Goal: Task Accomplishment & Management: Complete application form

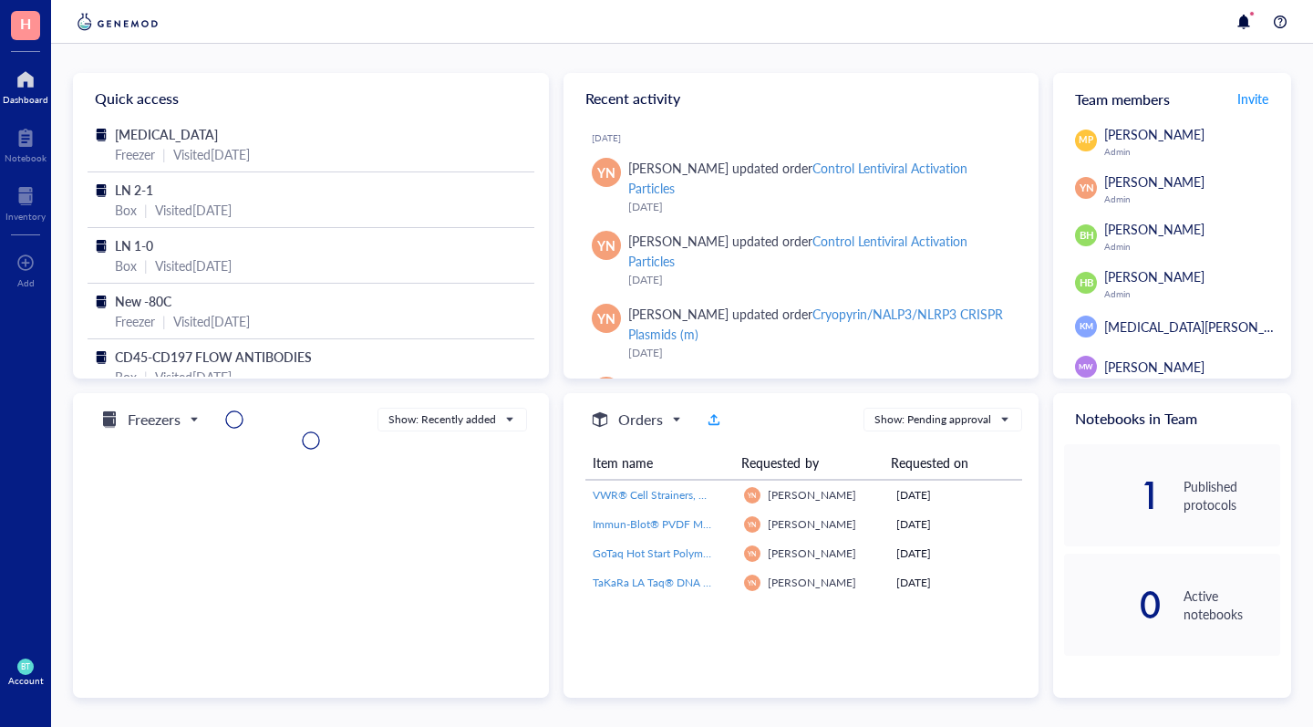
click at [25, 36] on span "H" at bounding box center [25, 25] width 29 height 29
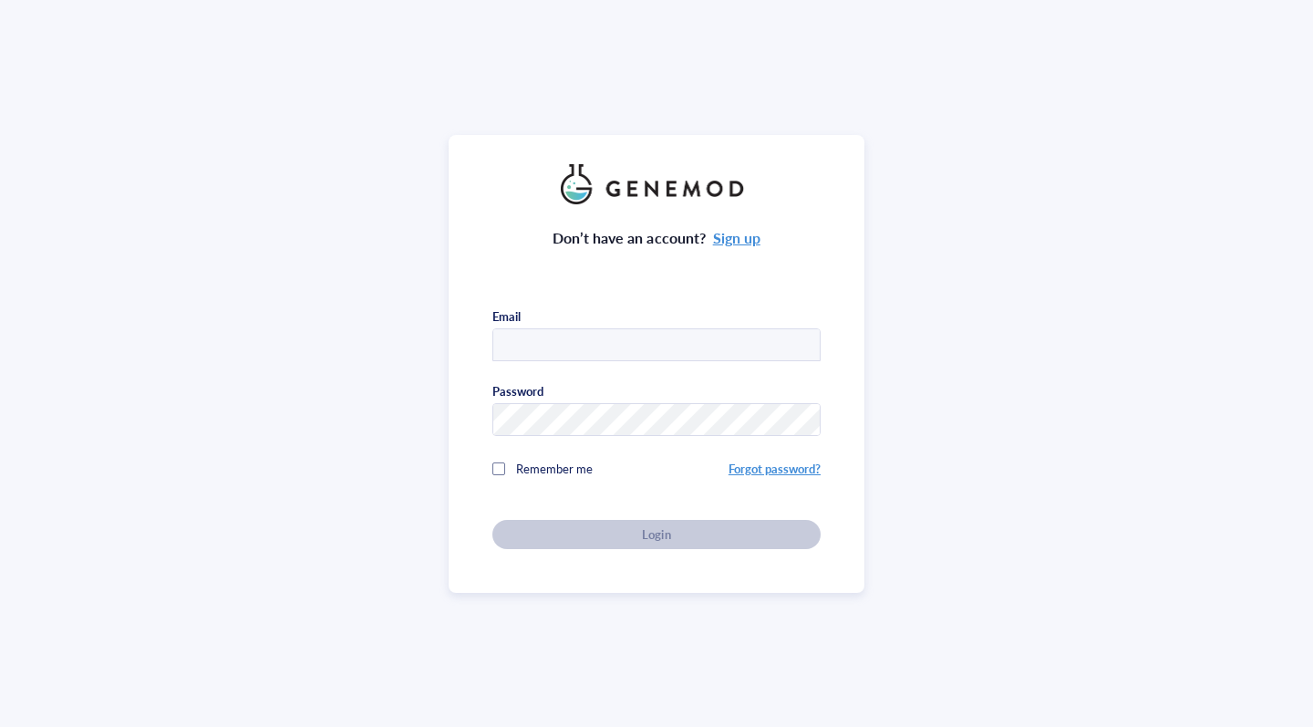
type input "tbala@email.unc.edu"
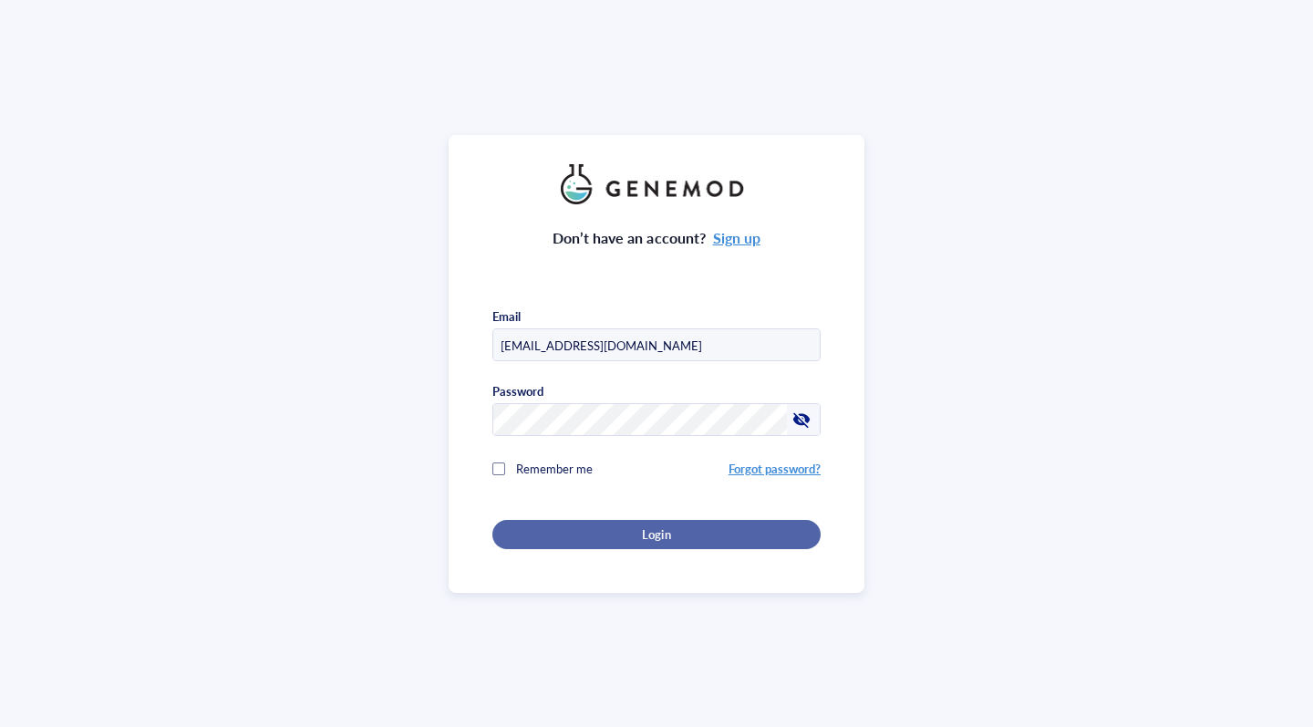
click at [584, 538] on div "Login" at bounding box center [657, 534] width 270 height 16
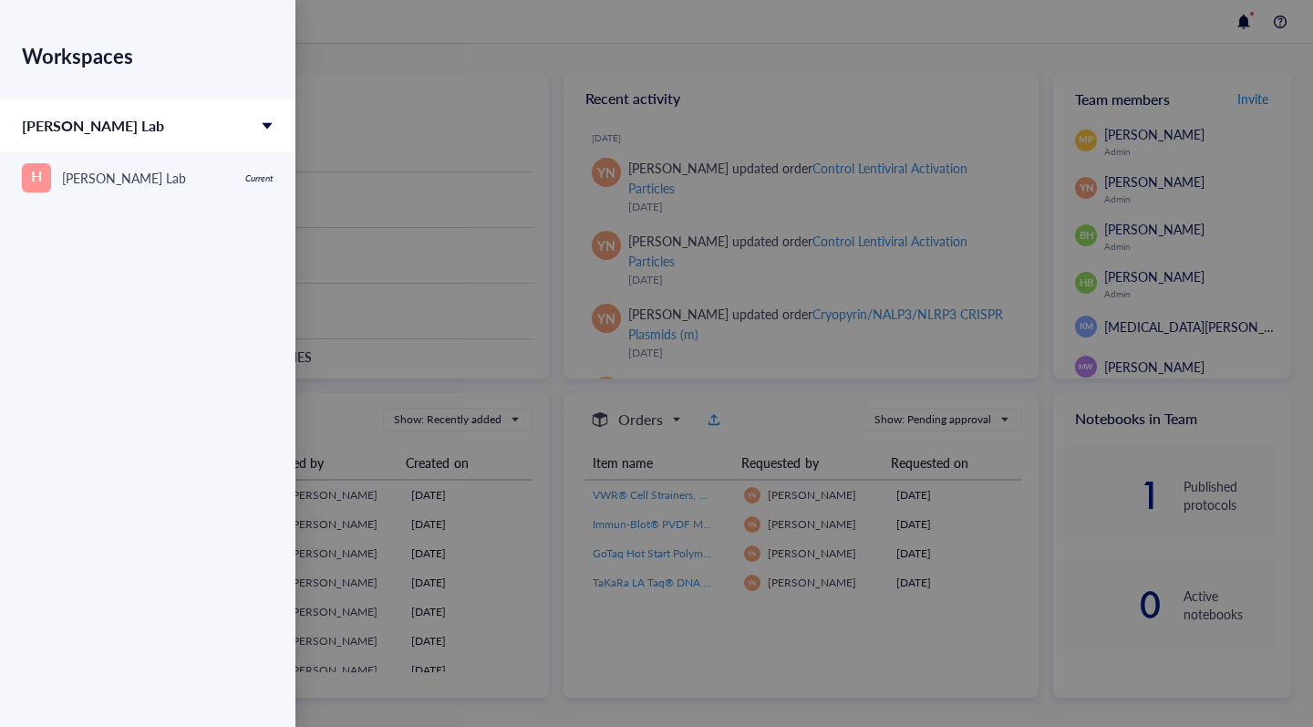
click at [497, 298] on div at bounding box center [656, 363] width 1313 height 727
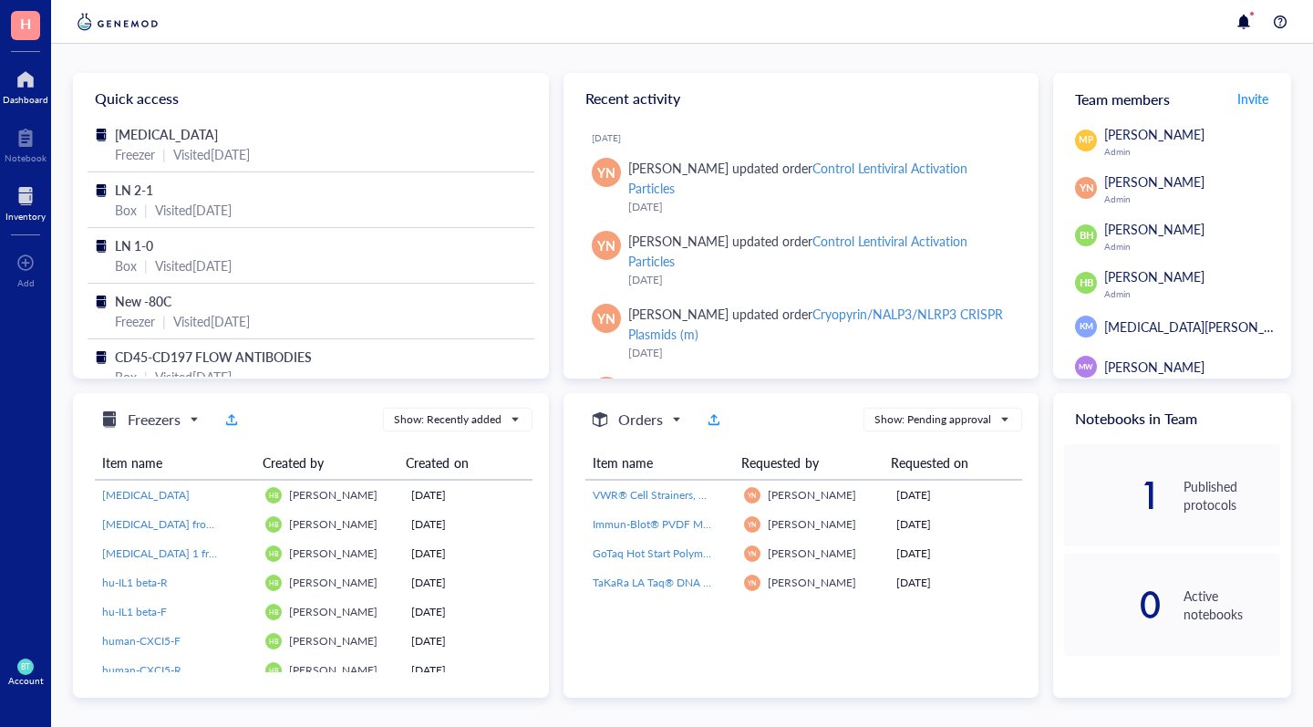
click at [28, 215] on div "Inventory" at bounding box center [25, 216] width 40 height 11
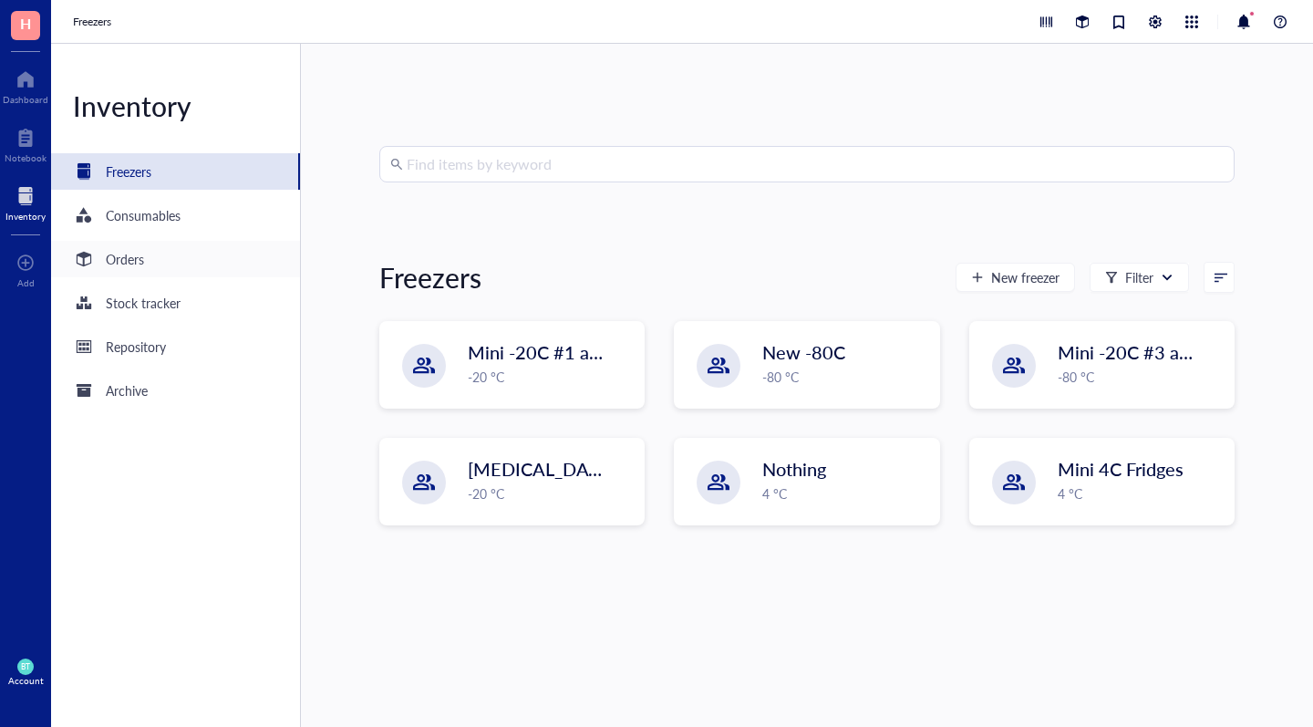
click at [134, 258] on div "Orders" at bounding box center [125, 259] width 38 height 20
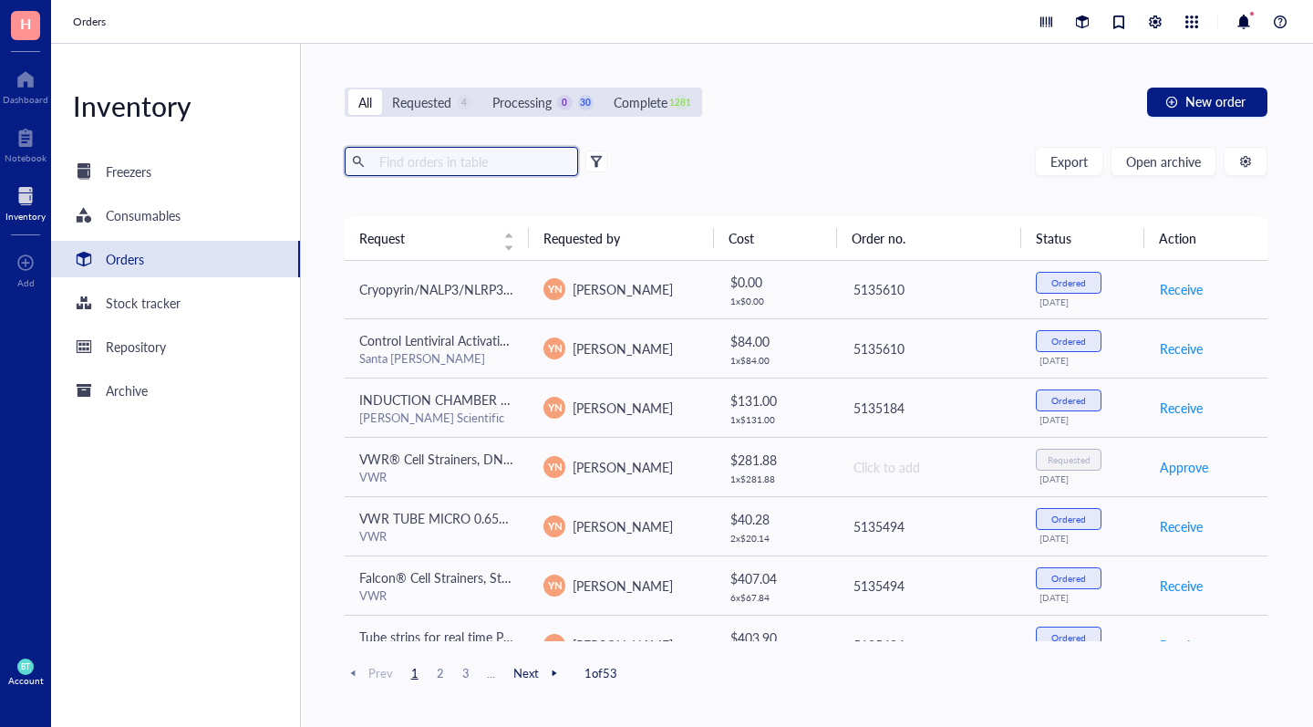
click at [440, 161] on input "text" at bounding box center [471, 161] width 199 height 27
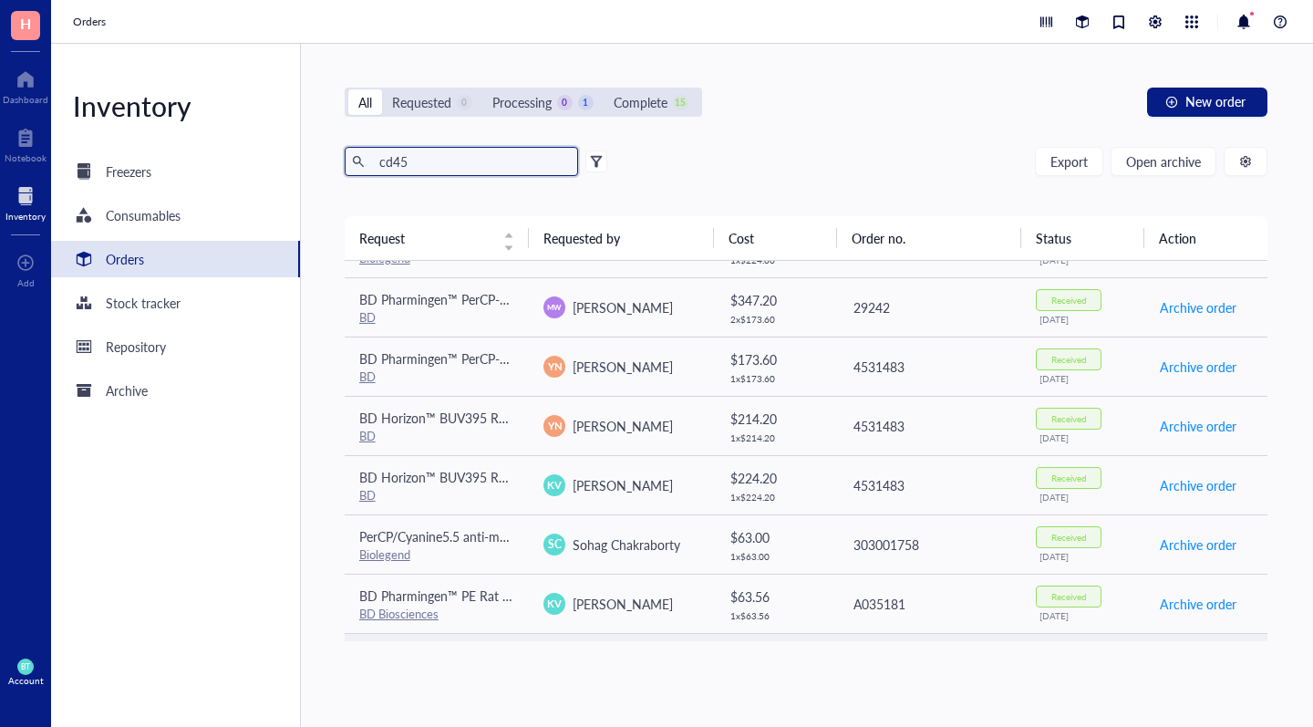
scroll to position [105, 0]
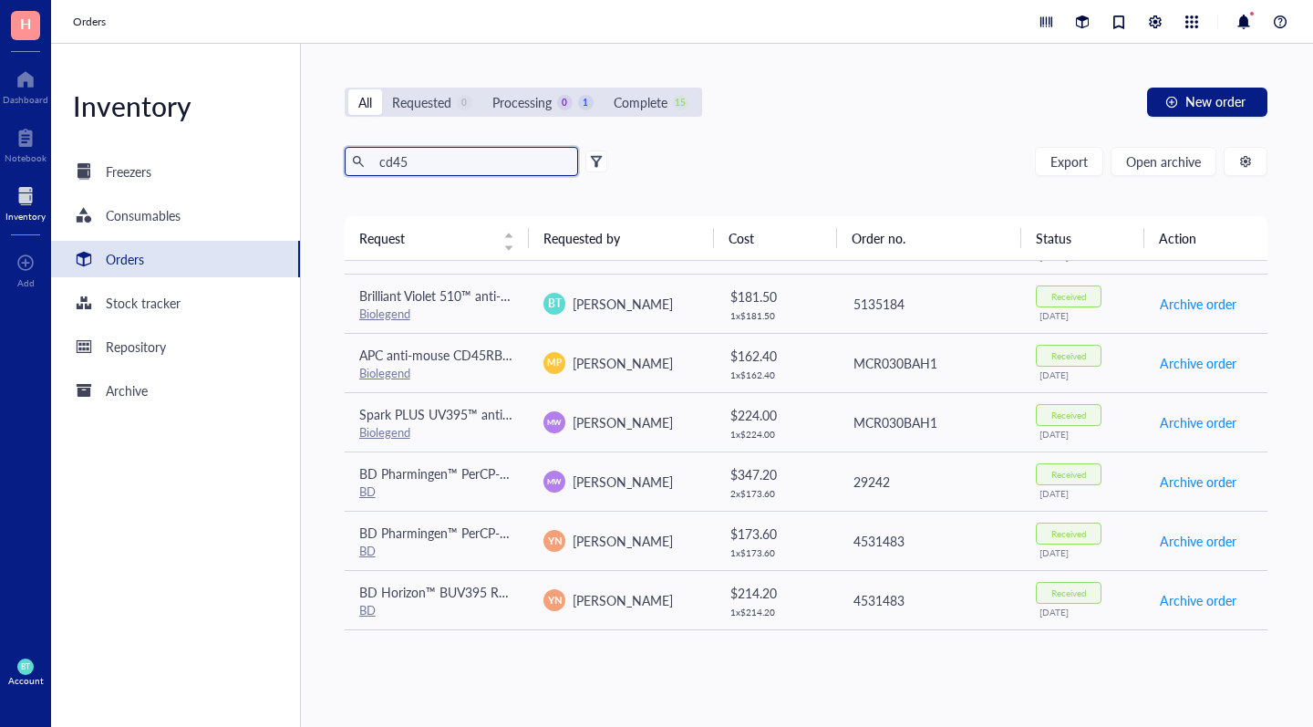
click at [494, 167] on input "cd45" at bounding box center [471, 161] width 199 height 27
type input "c"
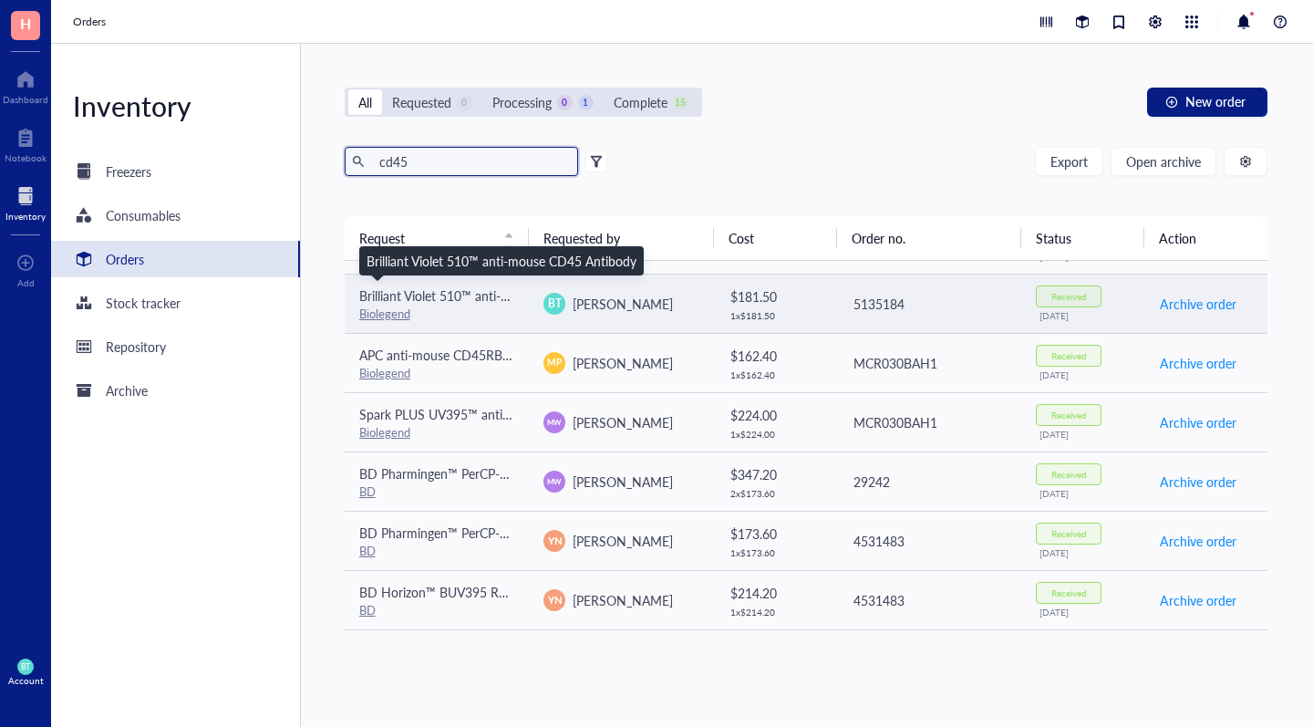
click at [422, 305] on div "Brilliant Violet 510™ anti-mouse CD45 Antibody" at bounding box center [437, 295] width 156 height 20
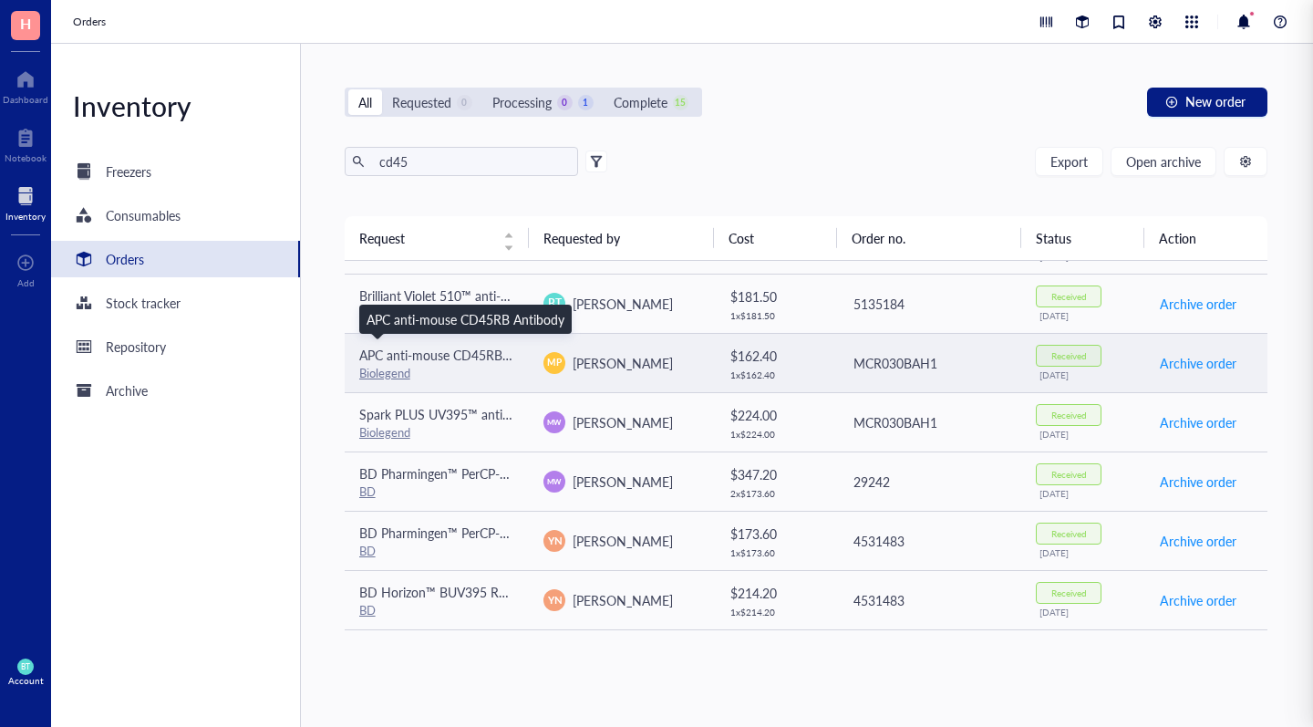
click at [467, 362] on span "APC anti-mouse CD45RB Antibody" at bounding box center [458, 355] width 198 height 18
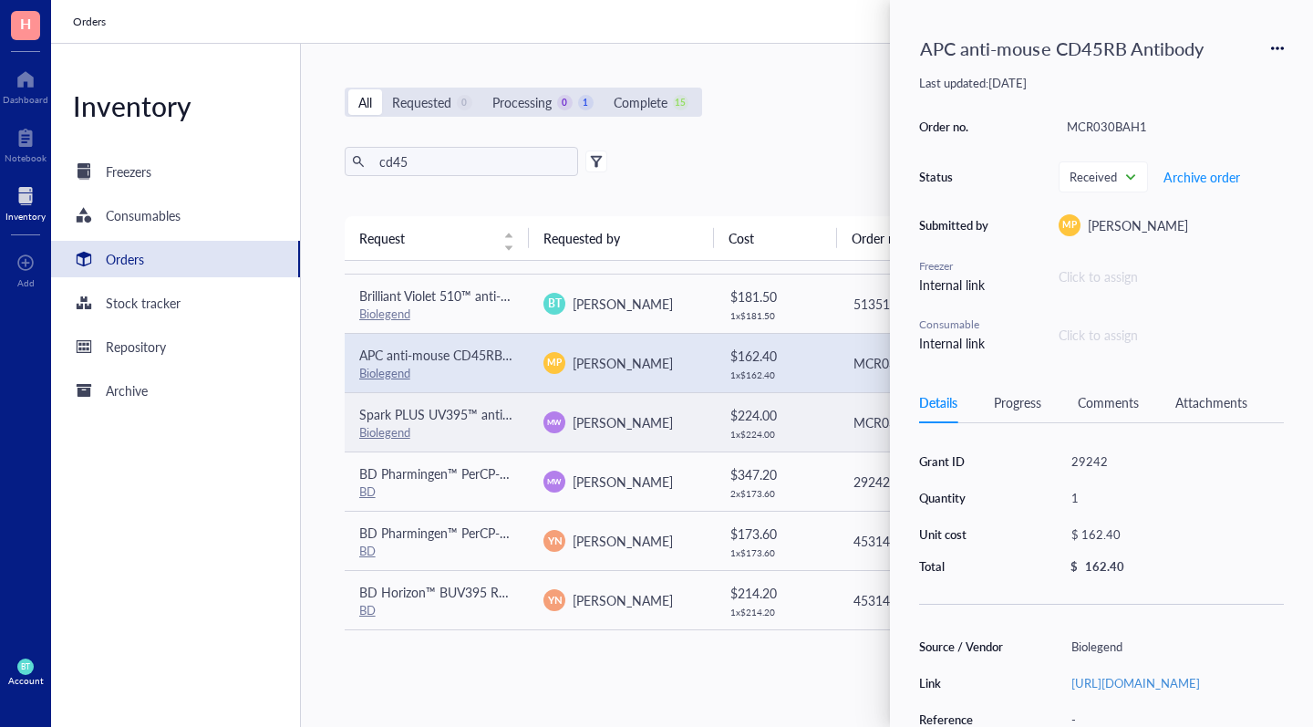
click at [467, 415] on span "Spark PLUS UV395™ anti-mouse CD45 Antibody" at bounding box center [497, 414] width 276 height 18
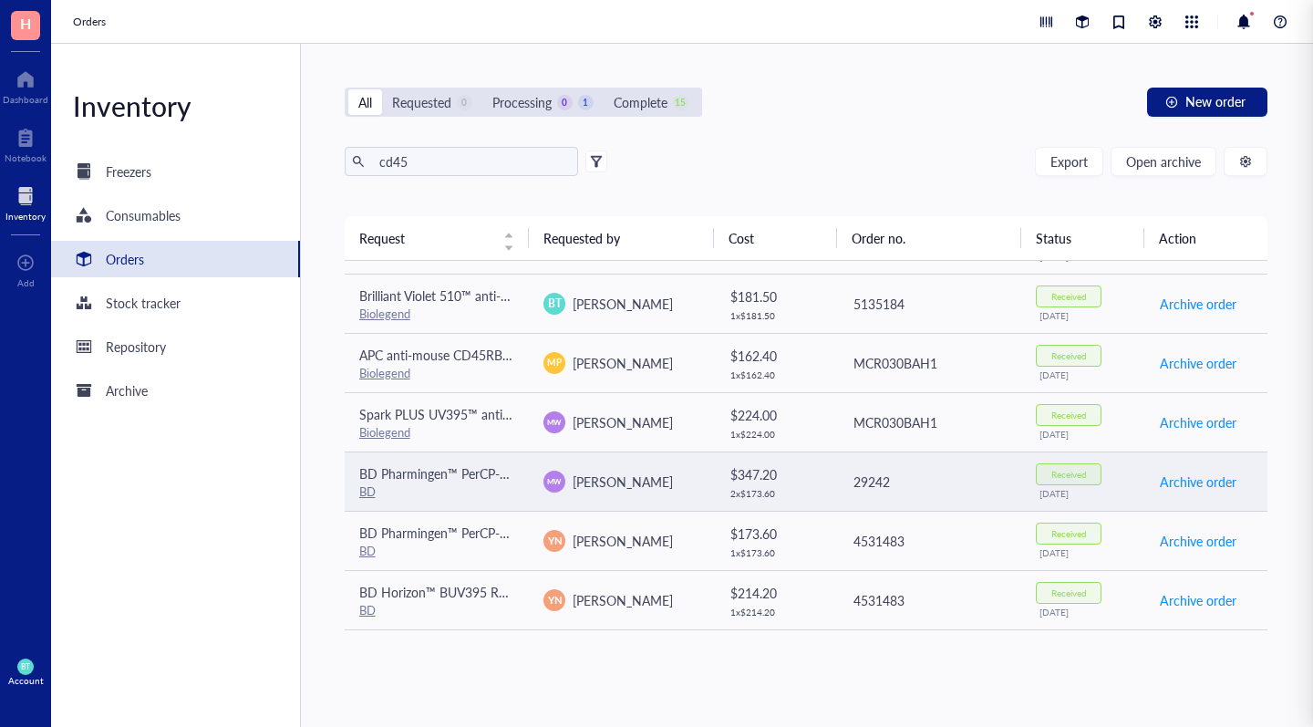
click at [464, 471] on span "BD Pharmingen™ PerCP-Cy™5.5 Rat Anti-Mouse CD45" at bounding box center [514, 473] width 311 height 18
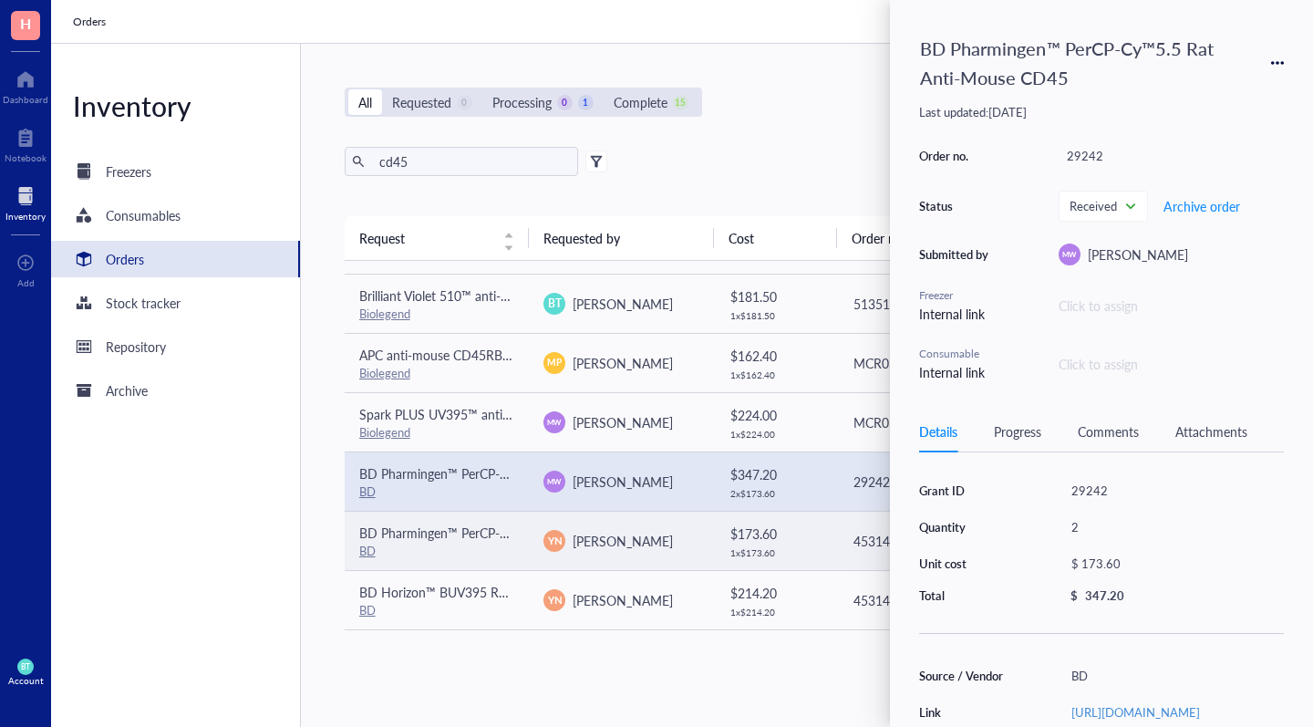
click at [461, 536] on span "BD Pharmingen™ PerCP-Cy™5.5 Rat Anti-Mouse CD45" at bounding box center [514, 532] width 311 height 18
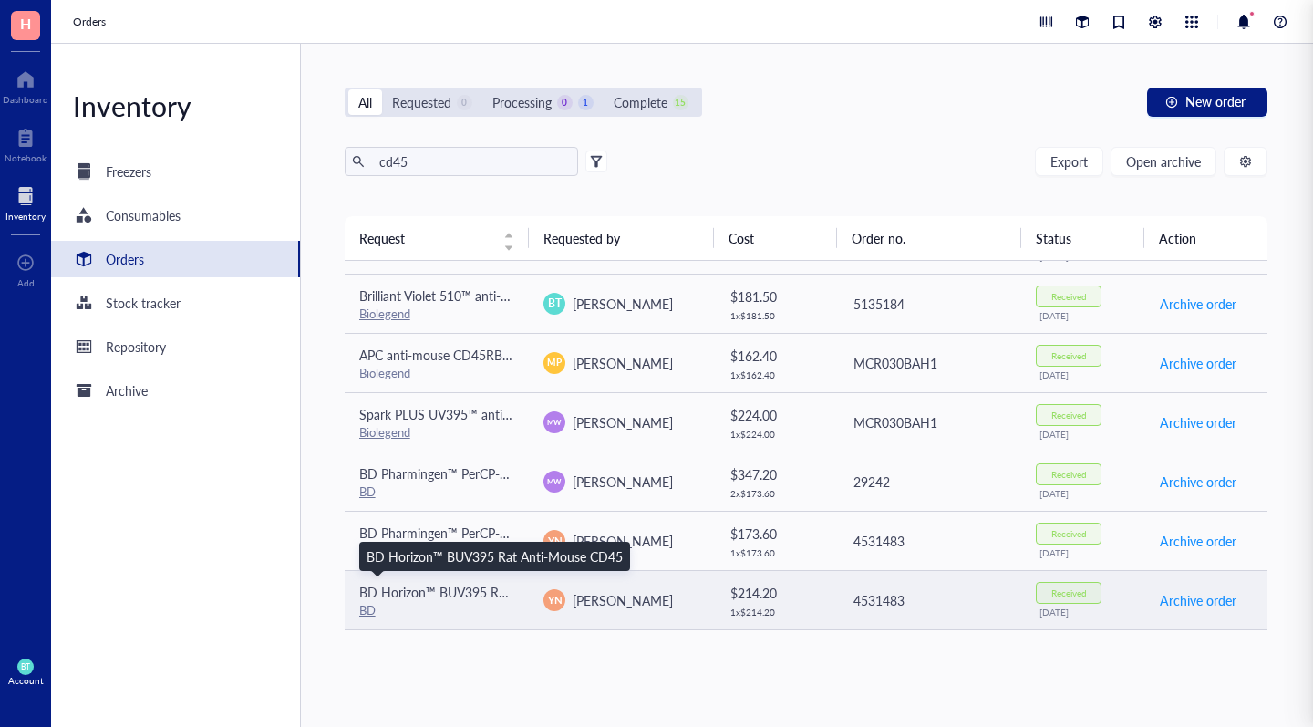
click at [460, 591] on span "BD Horizon™ BUV395 Rat Anti-Mouse CD45" at bounding box center [487, 592] width 256 height 18
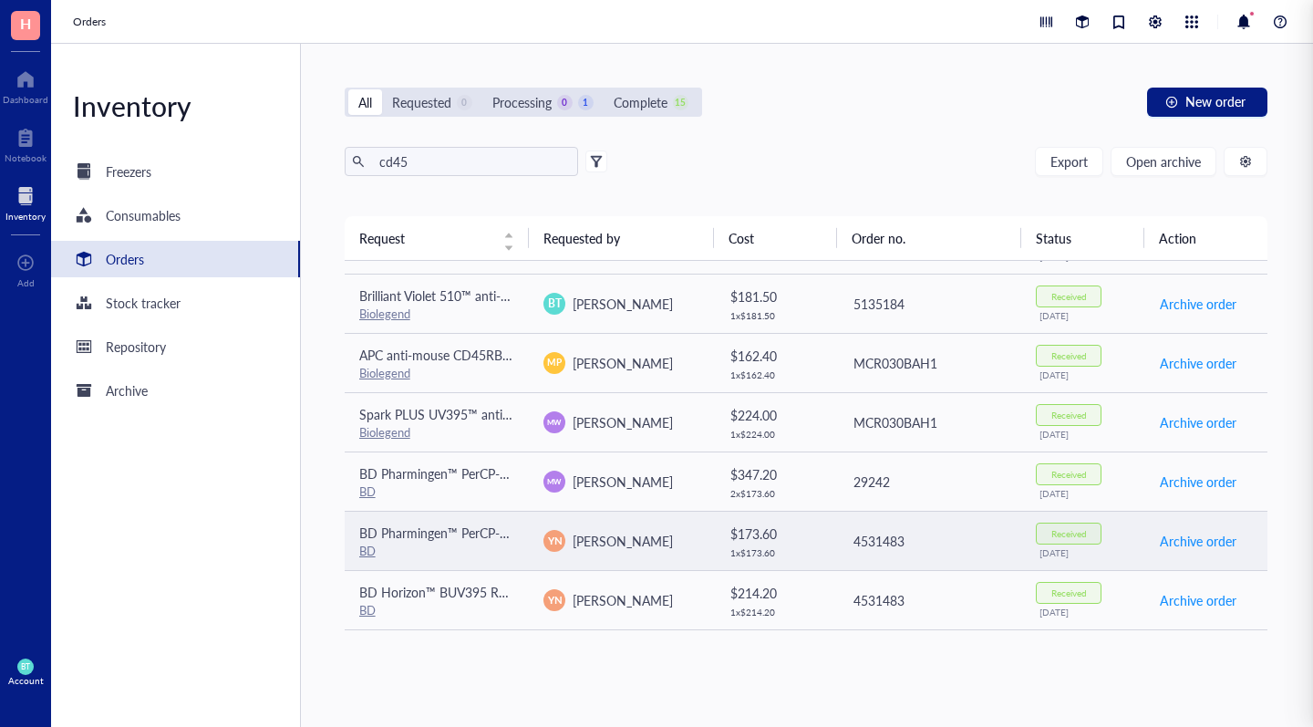
click at [439, 530] on span "BD Pharmingen™ PerCP-Cy™5.5 Rat Anti-Mouse CD45" at bounding box center [514, 532] width 311 height 18
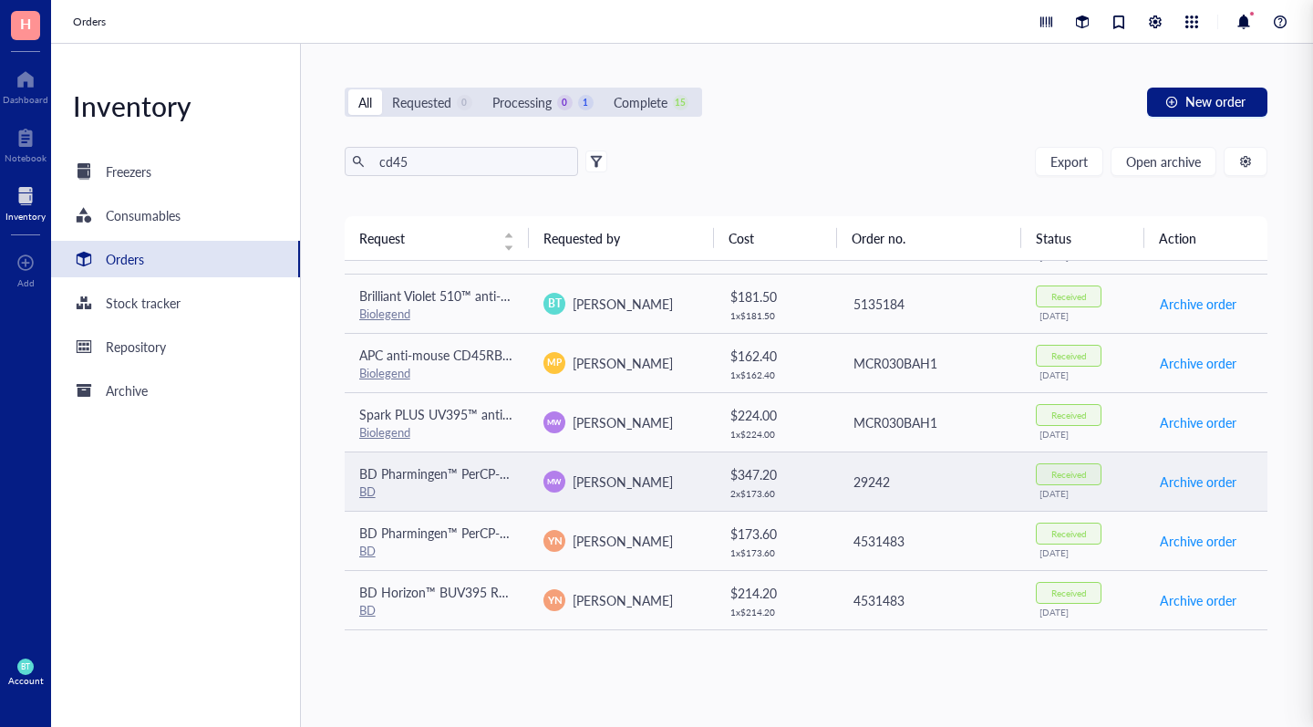
click at [439, 476] on span "BD Pharmingen™ PerCP-Cy™5.5 Rat Anti-Mouse CD45" at bounding box center [514, 473] width 311 height 18
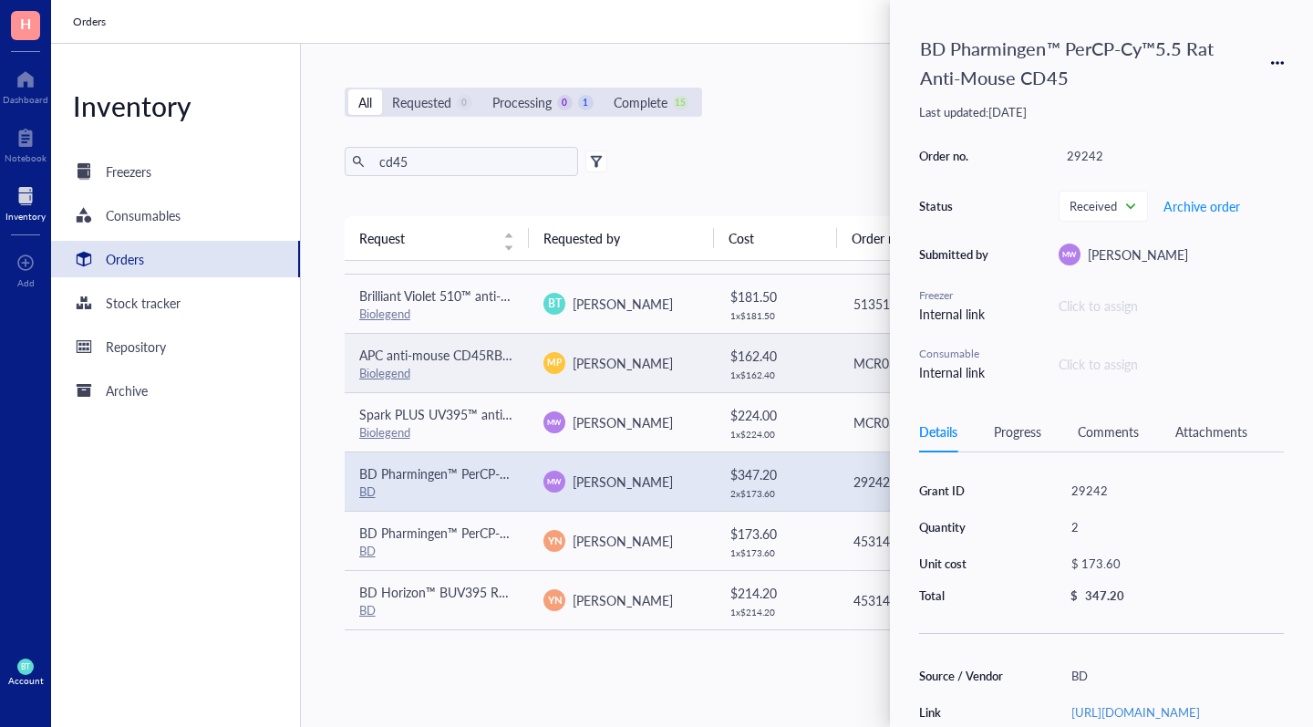
click at [442, 370] on div "Biolegend" at bounding box center [437, 373] width 156 height 16
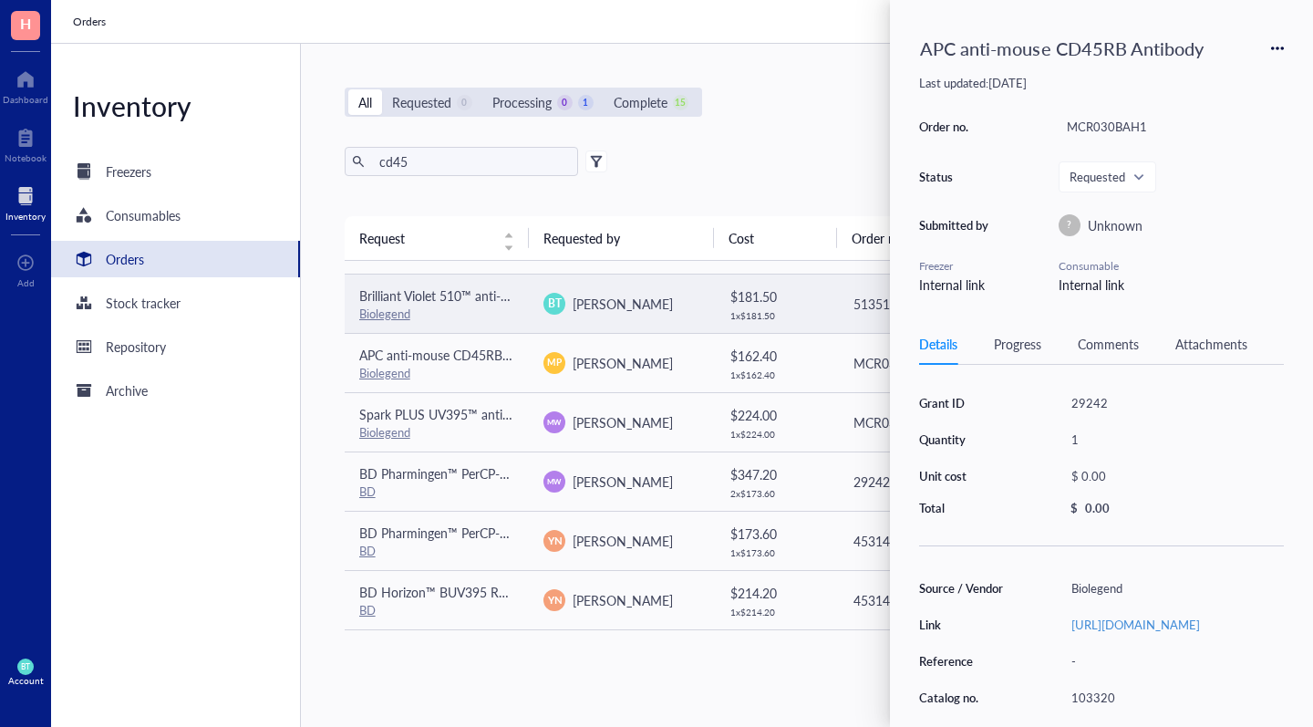
click at [441, 299] on span "Brilliant Violet 510™ anti-mouse CD45 Antibody" at bounding box center [494, 295] width 270 height 18
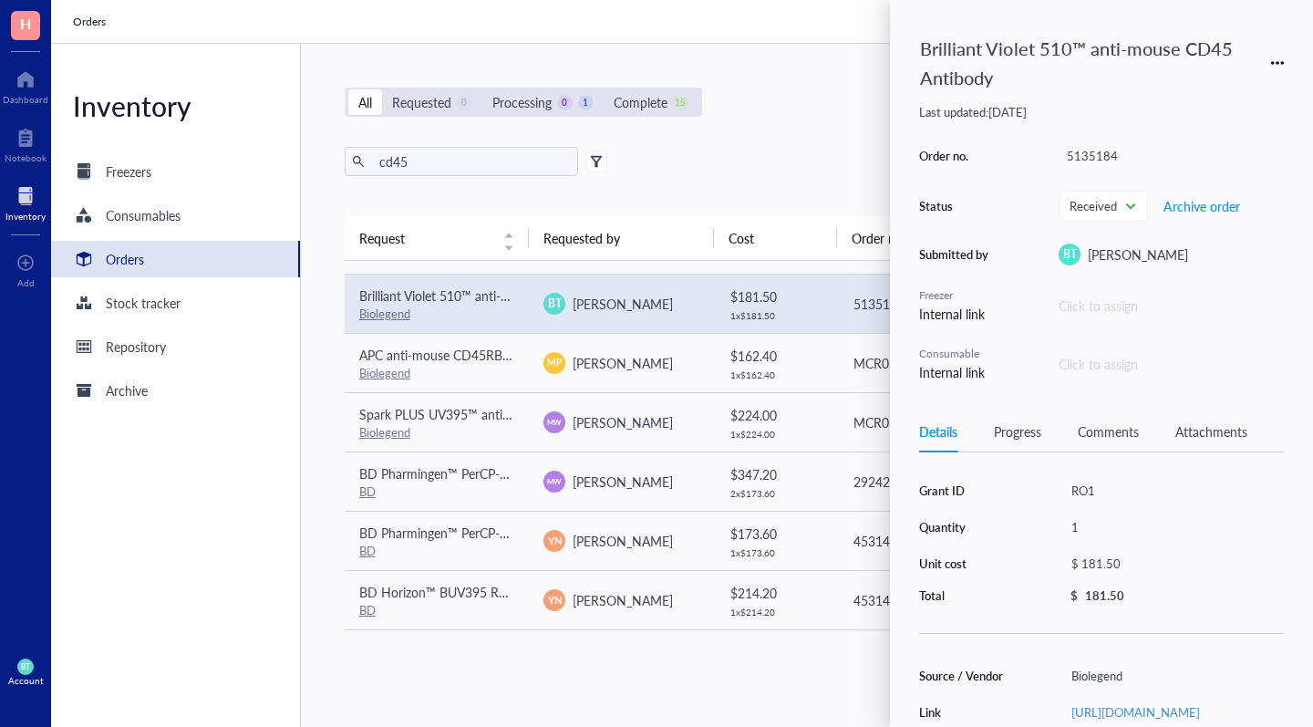
click at [826, 134] on div "All Requested 0 Processing 0 1 Complete 15 New order cd45 Export Open archive R…" at bounding box center [806, 385] width 1011 height 683
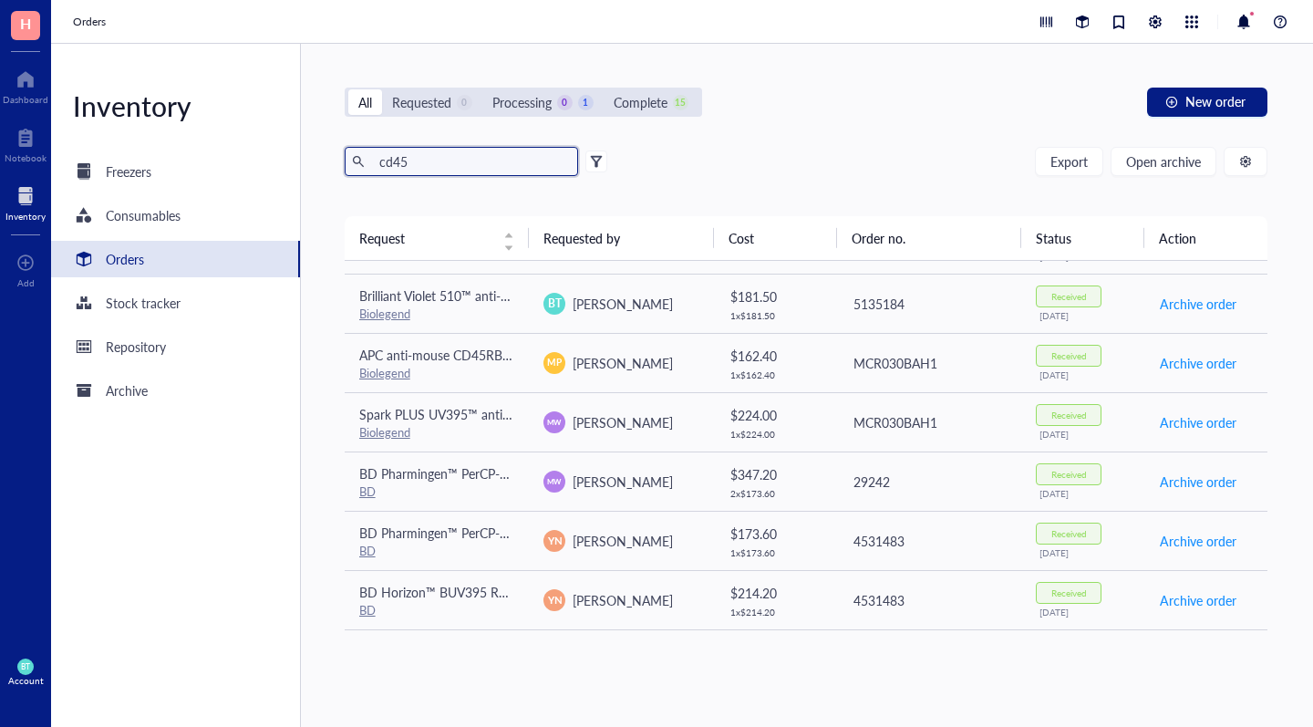
click at [470, 159] on input "cd45" at bounding box center [471, 161] width 199 height 27
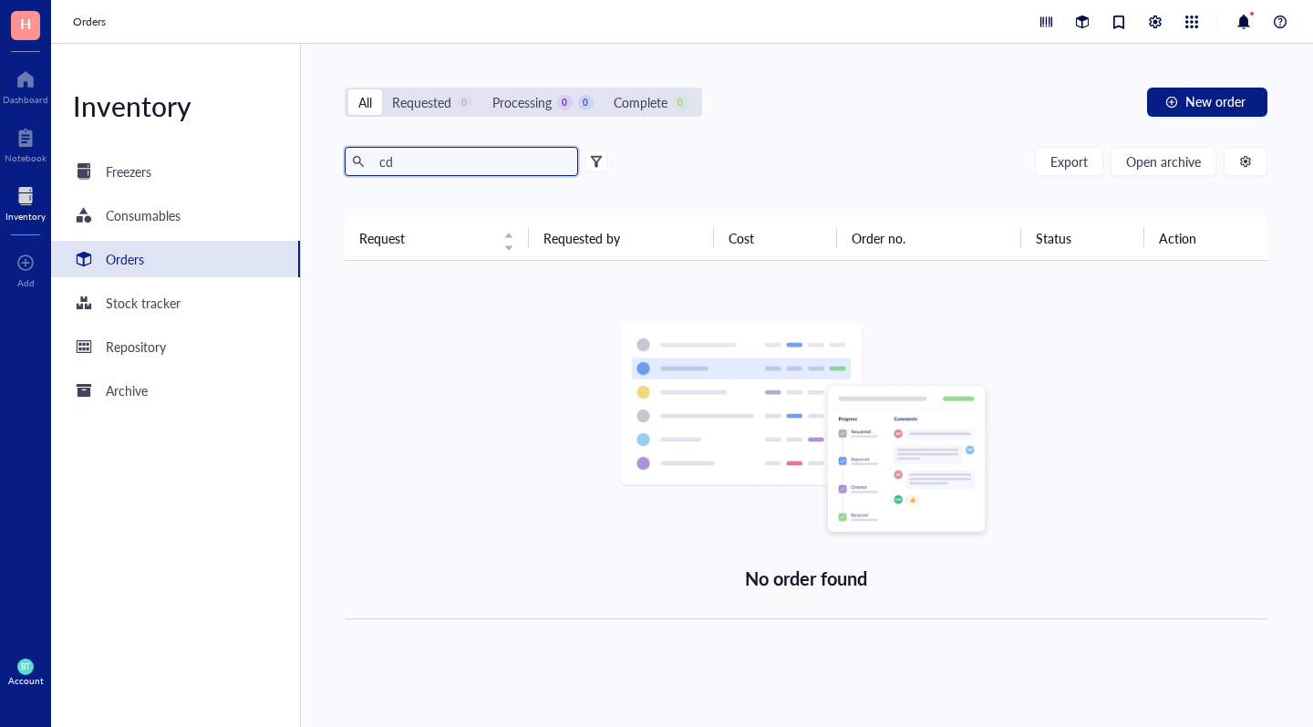
type input "c"
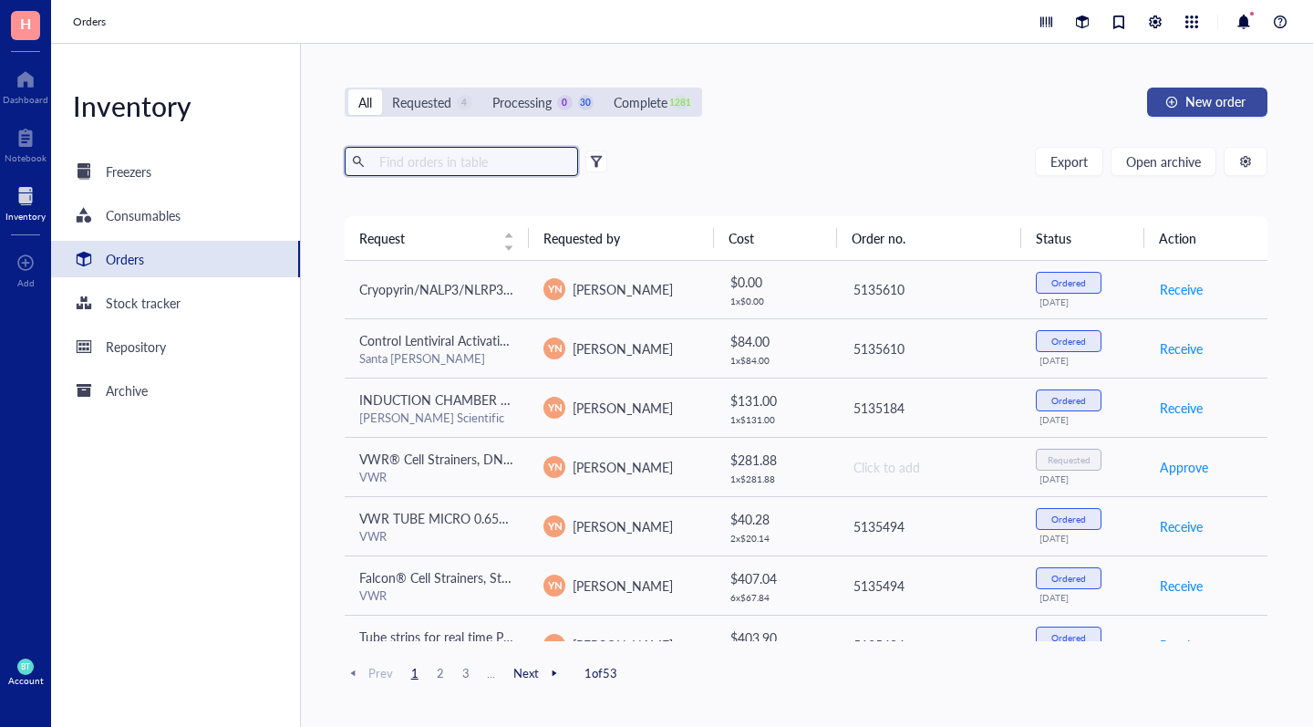
click at [1195, 91] on button "New order" at bounding box center [1207, 102] width 120 height 29
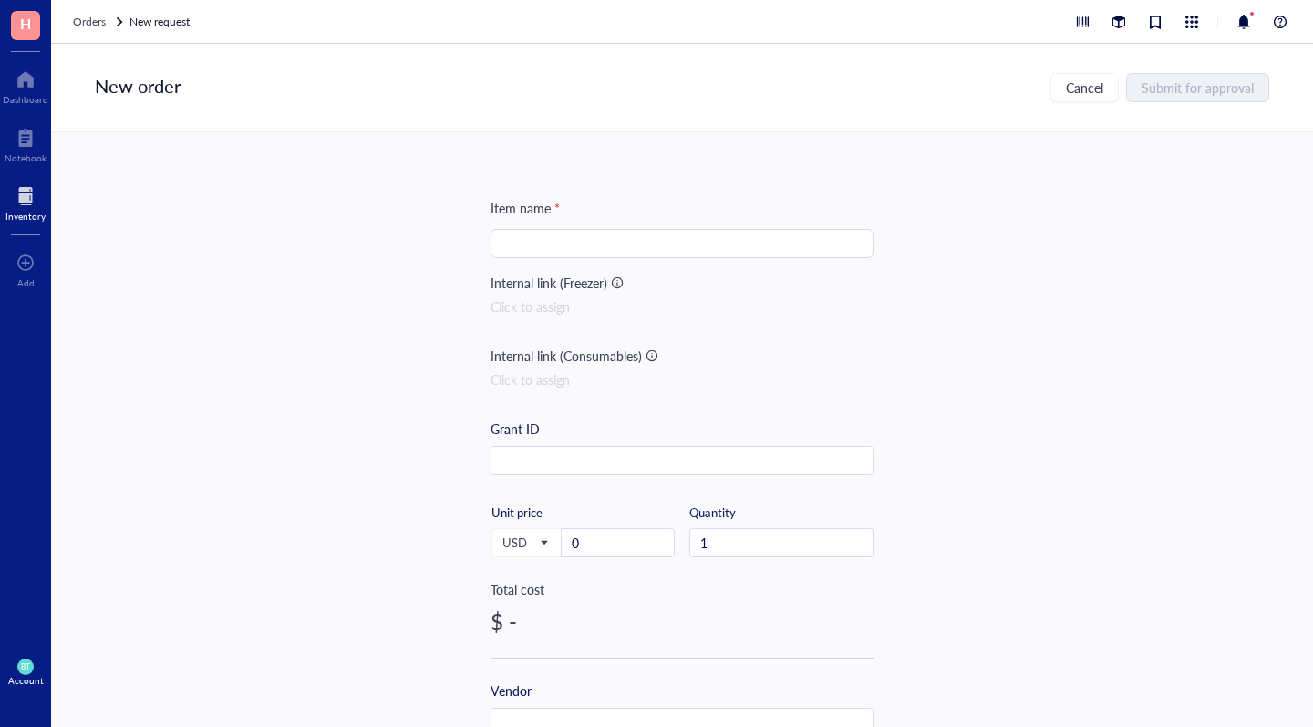
click at [540, 248] on input "search" at bounding box center [681, 243] width 361 height 27
paste input "PE/Cyanine7 anti-mouse CD45 Antibody"
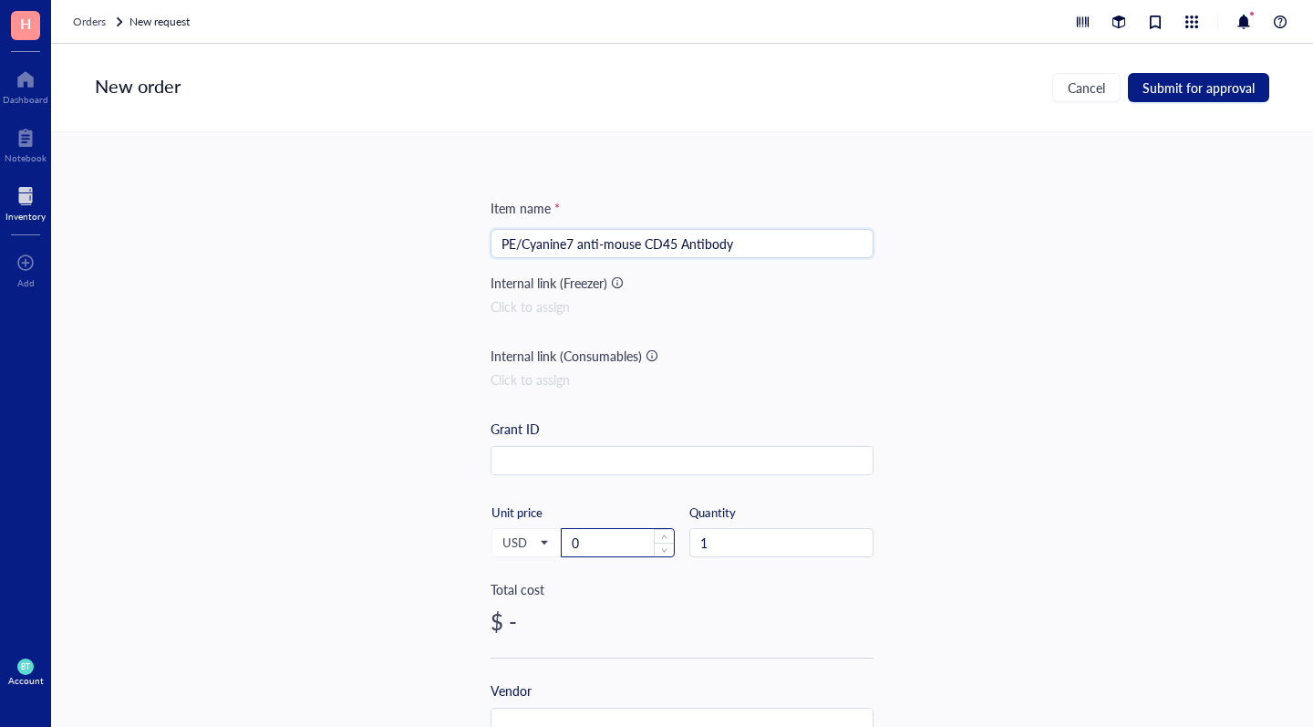
type input "PE/Cyanine7 anti-mouse CD45 Antibody"
drag, startPoint x: 594, startPoint y: 538, endPoint x: 556, endPoint y: 535, distance: 38.4
click at [556, 535] on div "USD Unit price 0" at bounding box center [583, 541] width 184 height 75
type input "190"
click at [681, 608] on div "$ 190.00" at bounding box center [682, 620] width 383 height 29
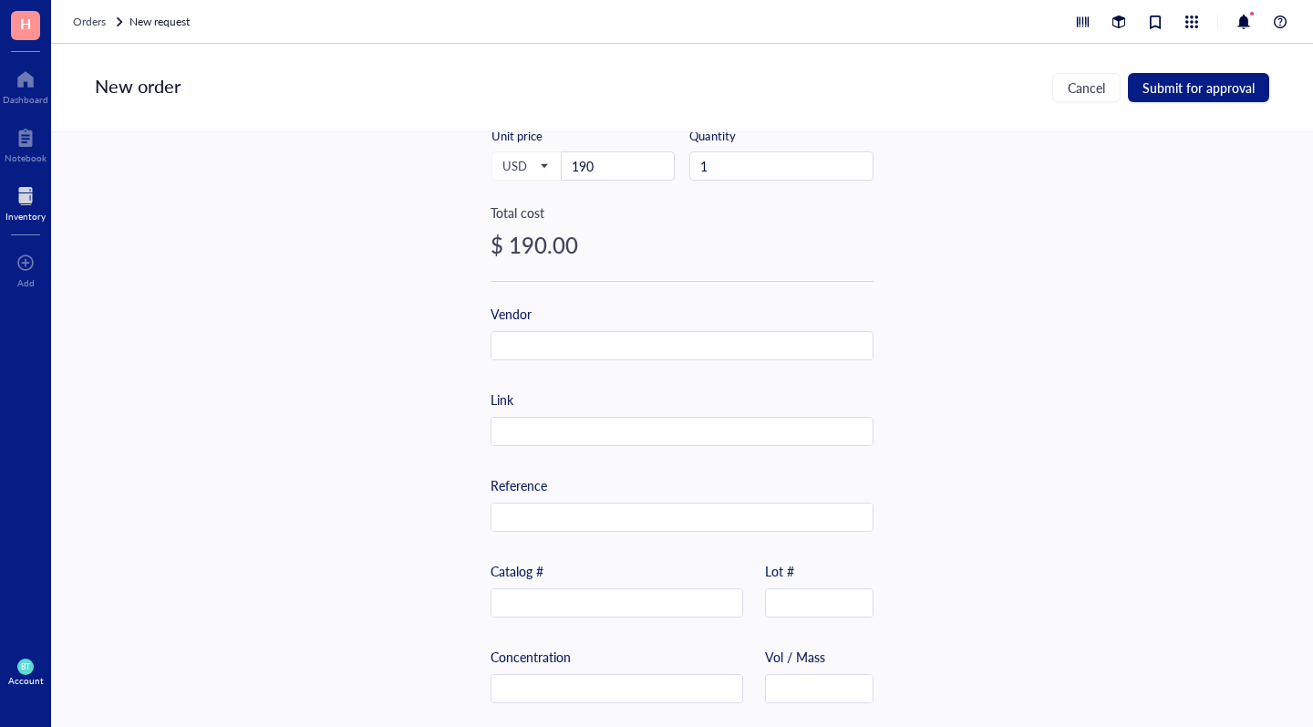
scroll to position [388, 0]
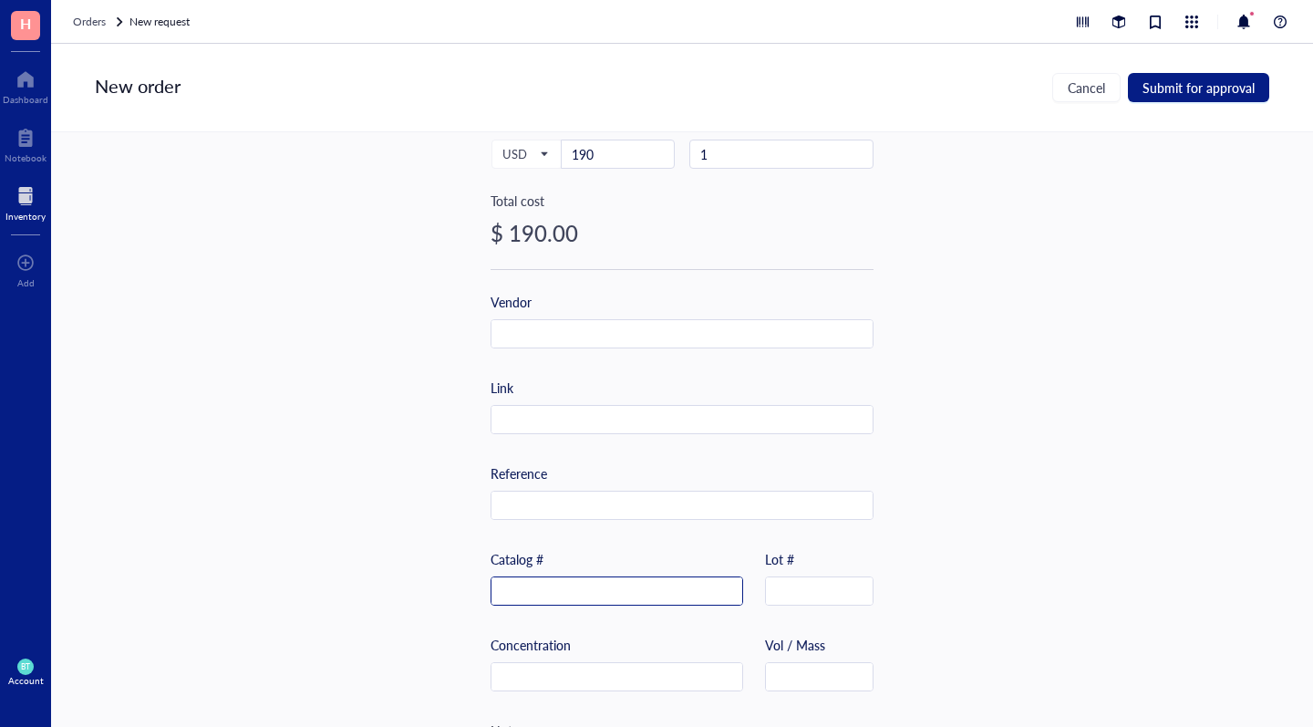
click at [537, 587] on input "text" at bounding box center [616, 591] width 251 height 29
paste input "103114"
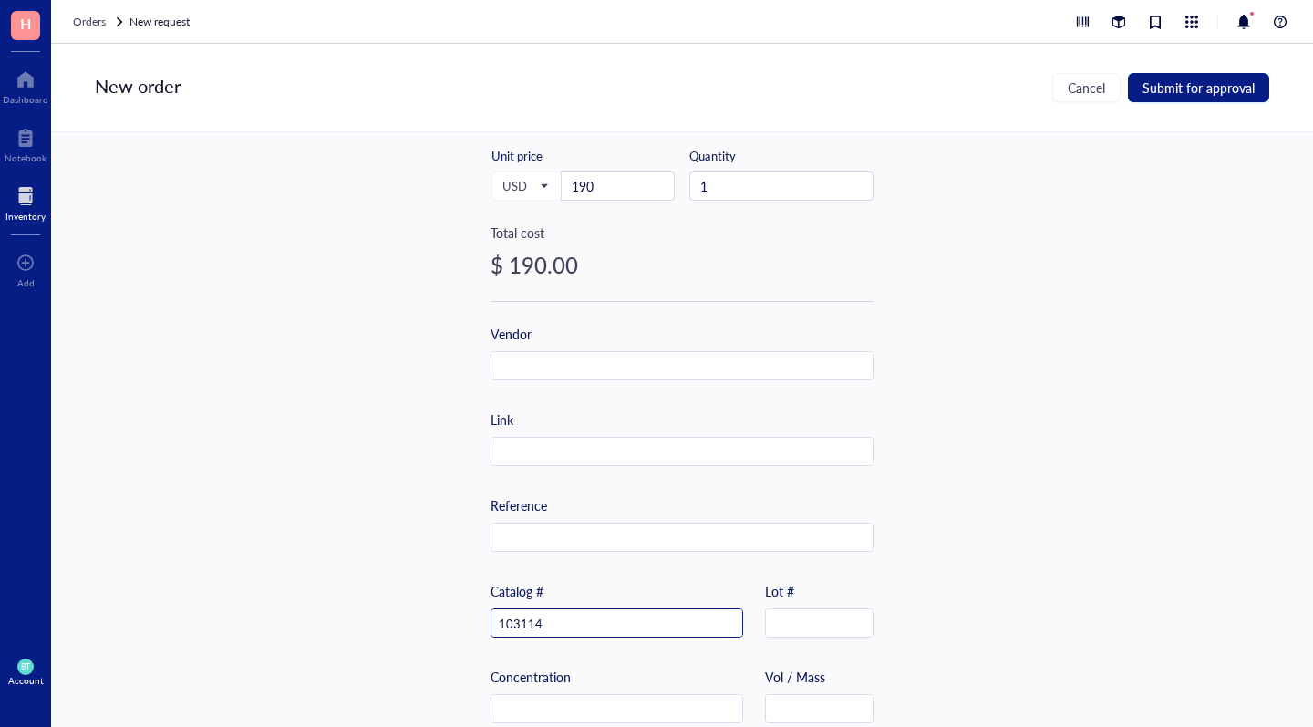
scroll to position [294, 0]
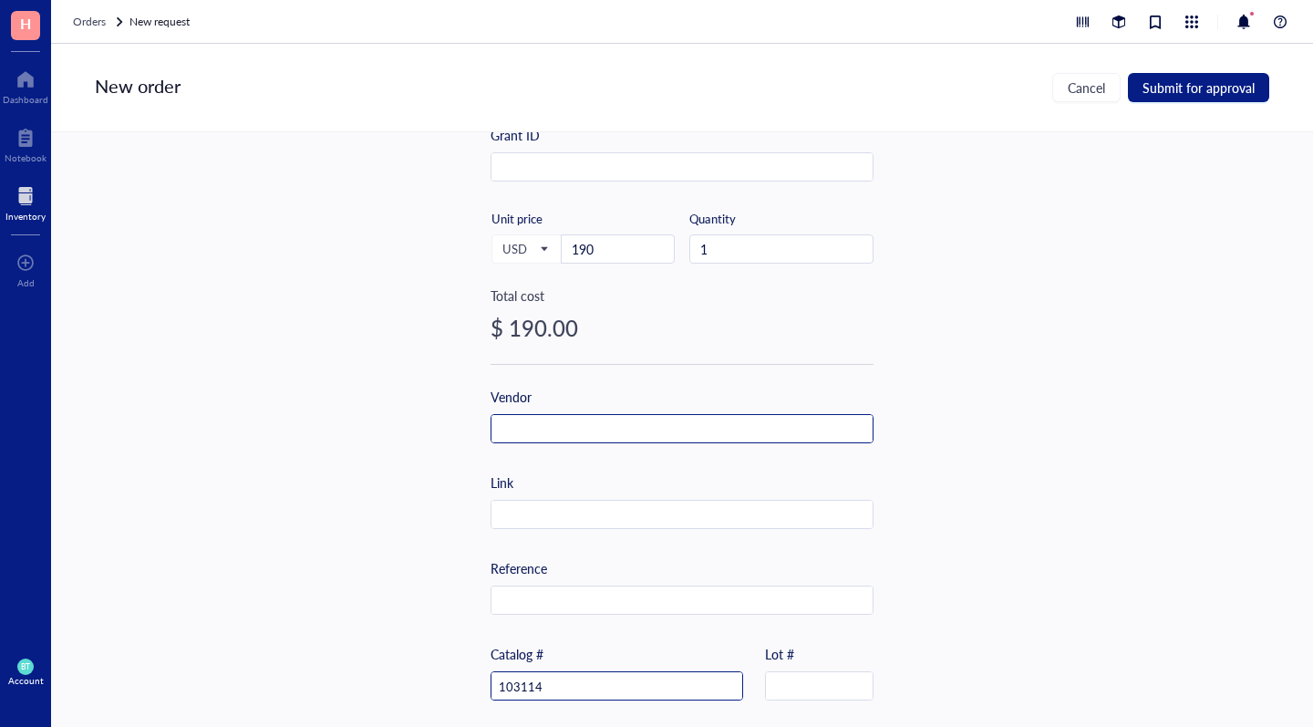
type input "103114"
click at [584, 429] on input "text" at bounding box center [681, 429] width 381 height 29
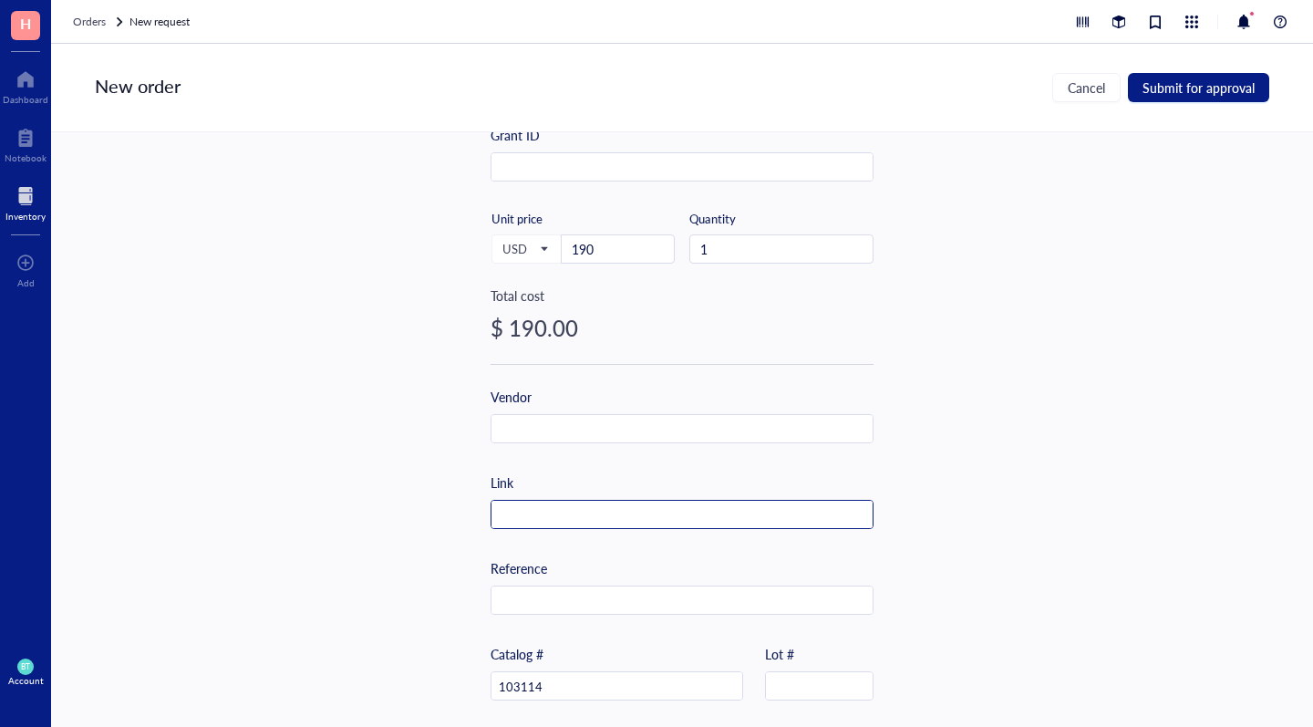
click at [540, 512] on input "text" at bounding box center [681, 515] width 381 height 29
paste input "[URL][DOMAIN_NAME]"
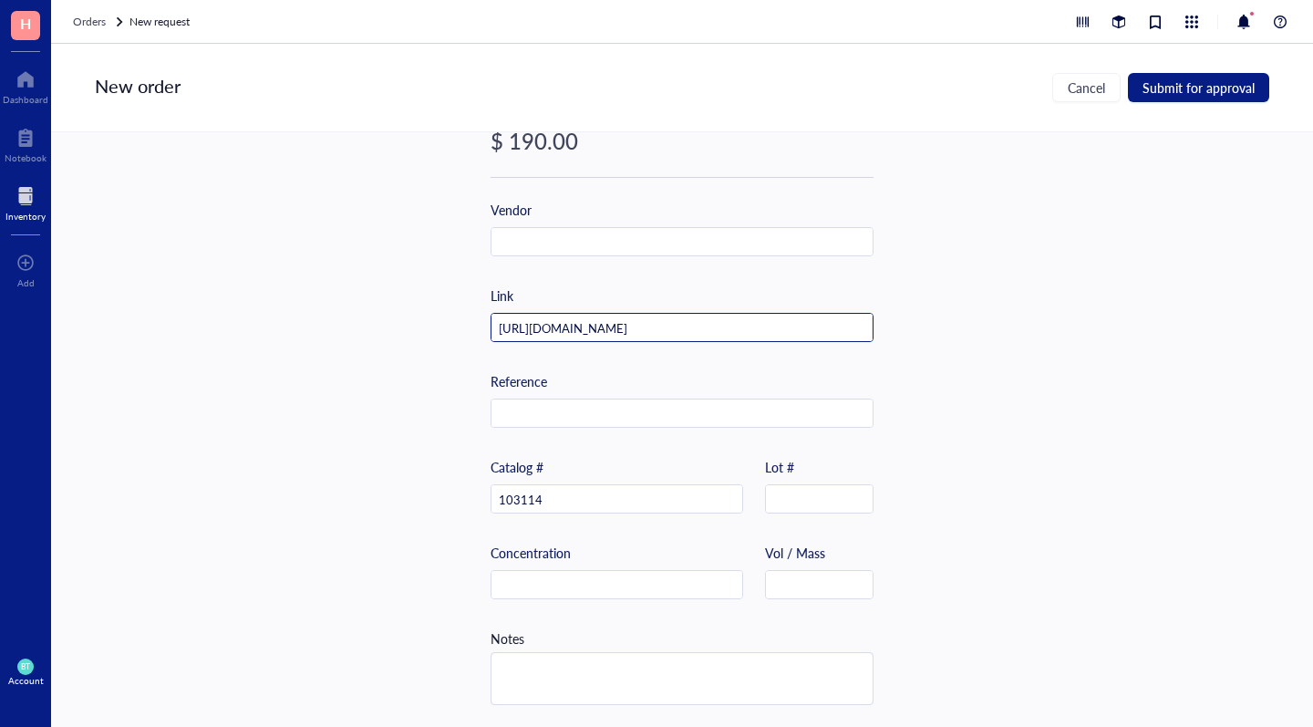
scroll to position [488, 0]
type input "[URL][DOMAIN_NAME]"
click at [667, 573] on input "text" at bounding box center [616, 585] width 251 height 29
click at [718, 629] on div "Notes" at bounding box center [682, 666] width 383 height 77
type input "100 microgram"
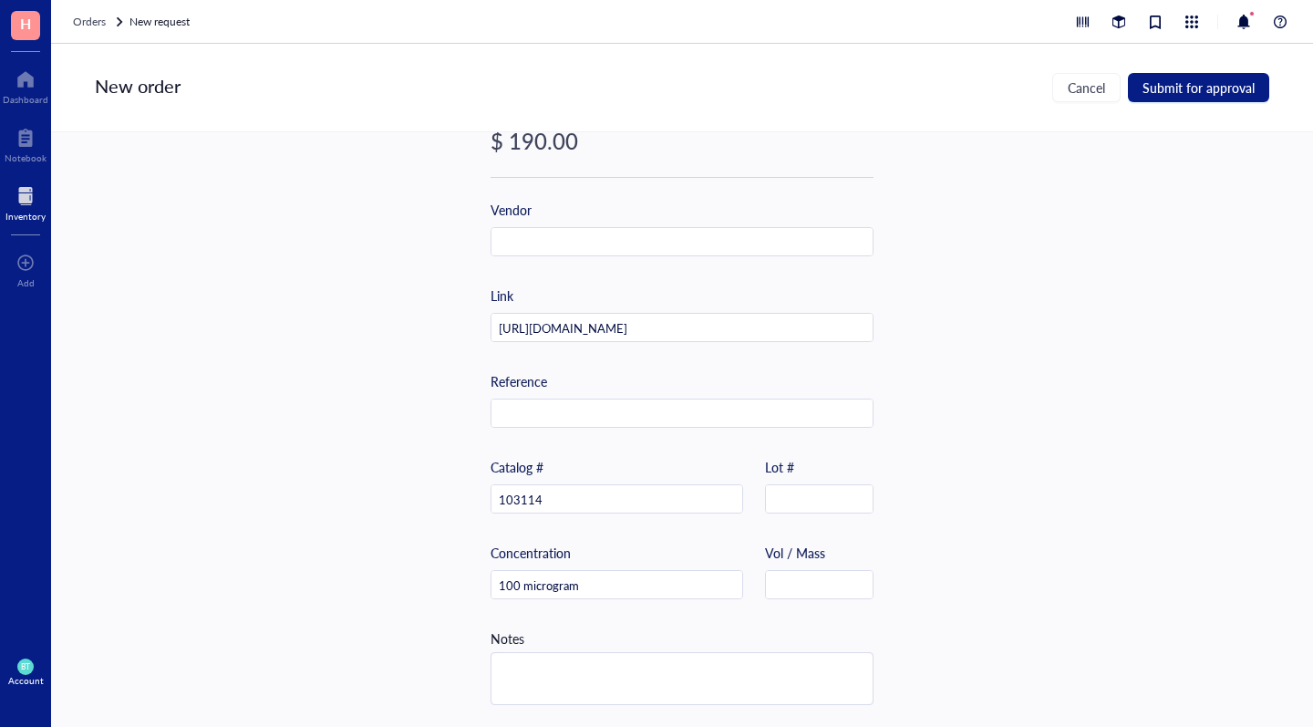
click at [728, 628] on div "Notes" at bounding box center [682, 666] width 383 height 77
click at [1192, 91] on span "Submit for approval" at bounding box center [1198, 87] width 112 height 15
